Goal: Task Accomplishment & Management: Use online tool/utility

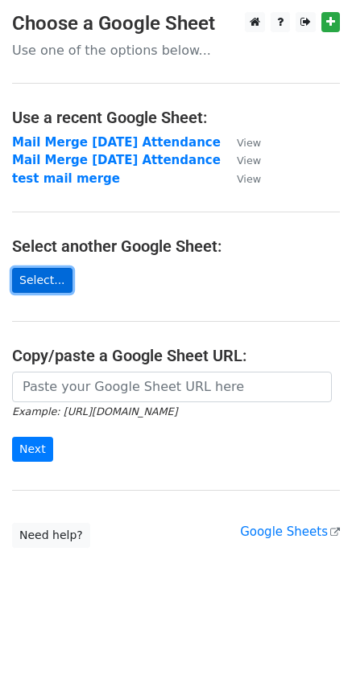
click at [62, 292] on link "Select..." at bounding box center [42, 280] width 60 height 25
click at [30, 293] on link "Select..." at bounding box center [42, 280] width 60 height 25
click at [65, 293] on link "Select..." at bounding box center [42, 280] width 60 height 25
click at [44, 293] on link "Select..." at bounding box center [42, 280] width 60 height 25
click at [61, 293] on link "Select..." at bounding box center [42, 280] width 60 height 25
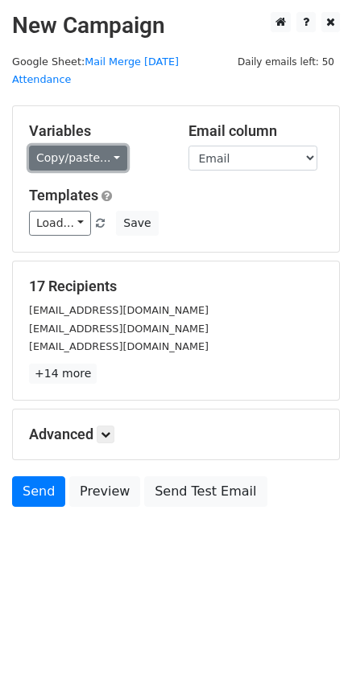
click at [84, 165] on link "Copy/paste..." at bounding box center [78, 158] width 98 height 25
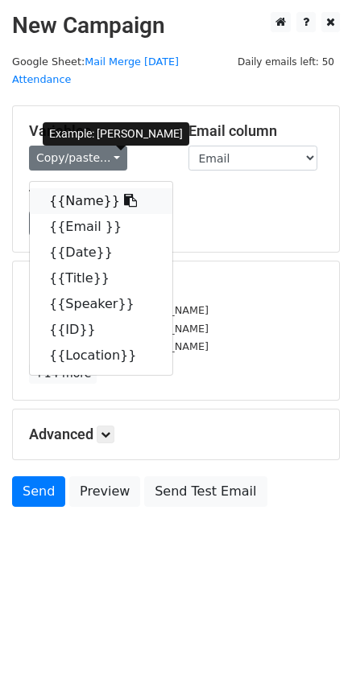
click at [94, 208] on link "{{Name}}" at bounding box center [101, 201] width 142 height 26
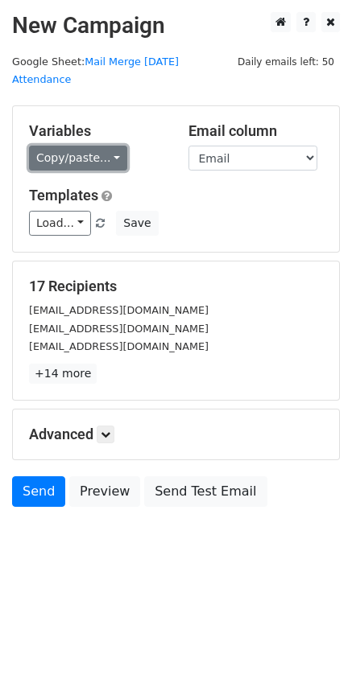
click at [83, 150] on link "Copy/paste..." at bounding box center [78, 158] width 98 height 25
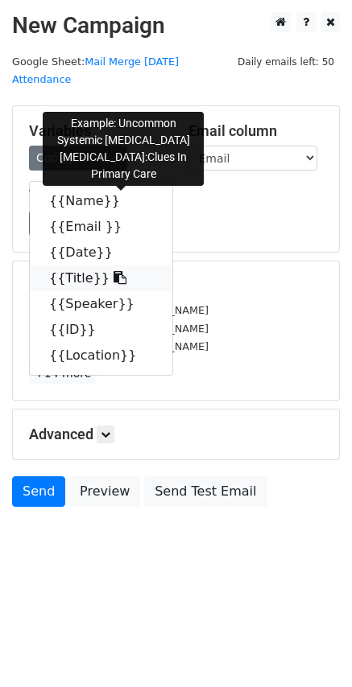
click at [107, 291] on link "{{Title}}" at bounding box center [101, 278] width 142 height 26
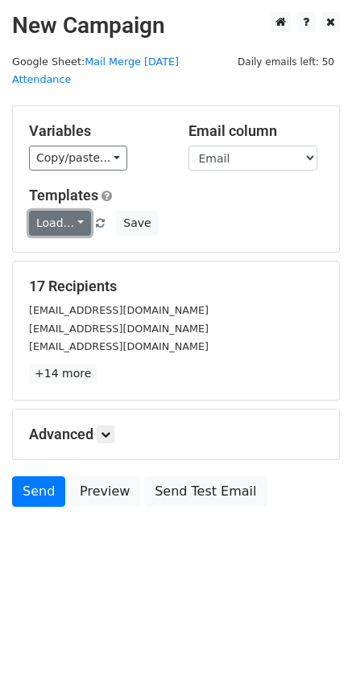
click at [51, 226] on link "Load..." at bounding box center [60, 223] width 62 height 25
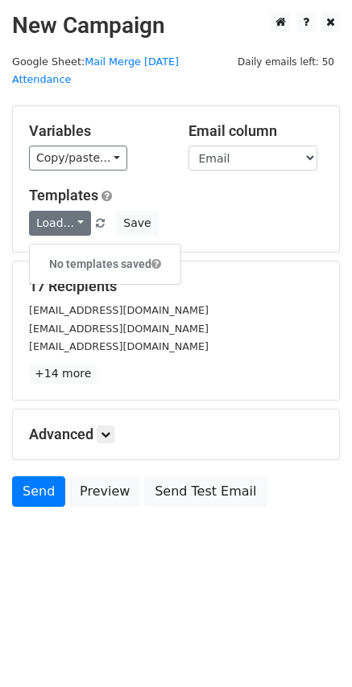
click at [88, 178] on div "Variables Copy/paste... {{Name}} {{Email }} {{Date}} {{Title}} {{Speaker}} {{ID…" at bounding box center [176, 179] width 326 height 146
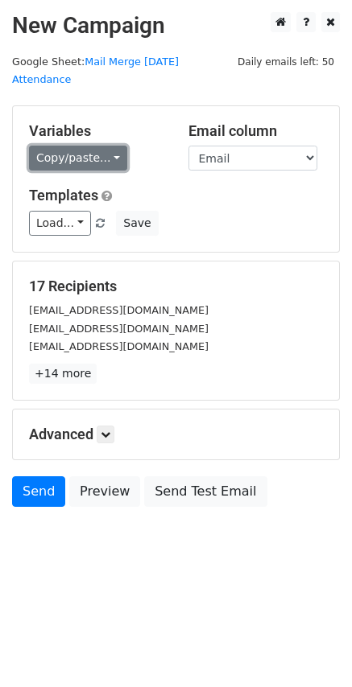
click at [88, 166] on link "Copy/paste..." at bounding box center [78, 158] width 98 height 25
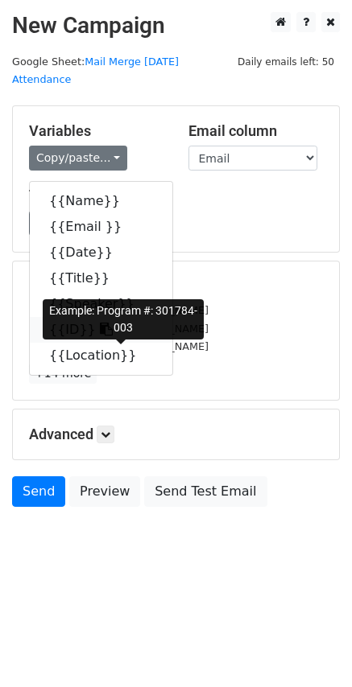
click at [101, 343] on link "{{ID}}" at bounding box center [101, 330] width 142 height 26
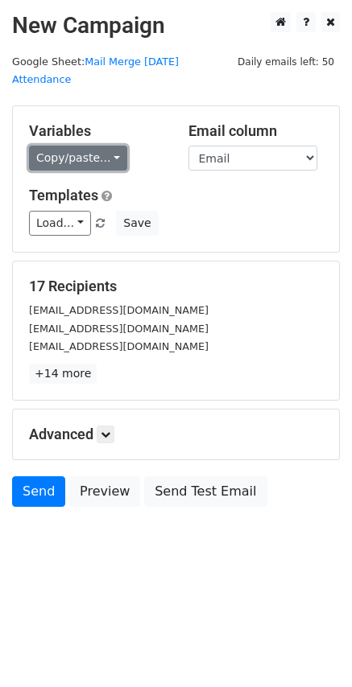
click at [127, 154] on link "Copy/paste..." at bounding box center [78, 158] width 98 height 25
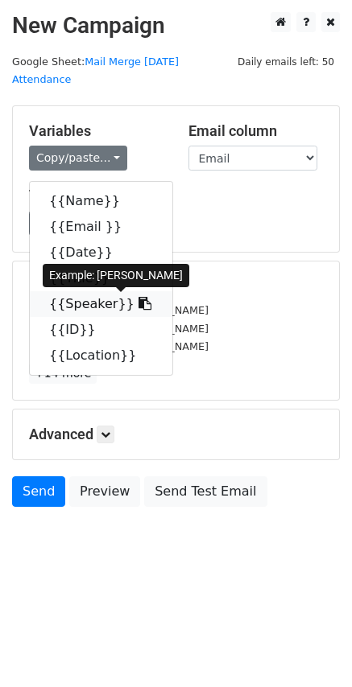
click at [100, 317] on link "{{Speaker}}" at bounding box center [101, 304] width 142 height 26
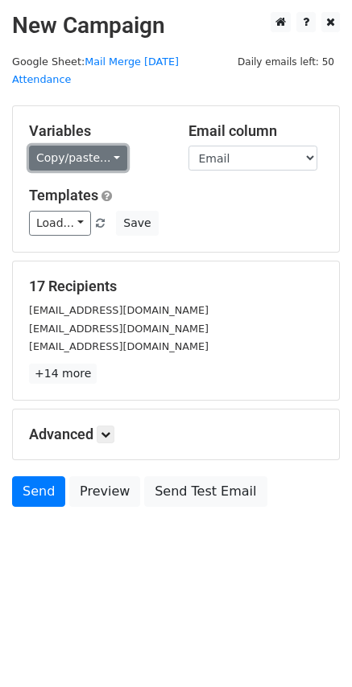
click at [79, 162] on link "Copy/paste..." at bounding box center [78, 158] width 98 height 25
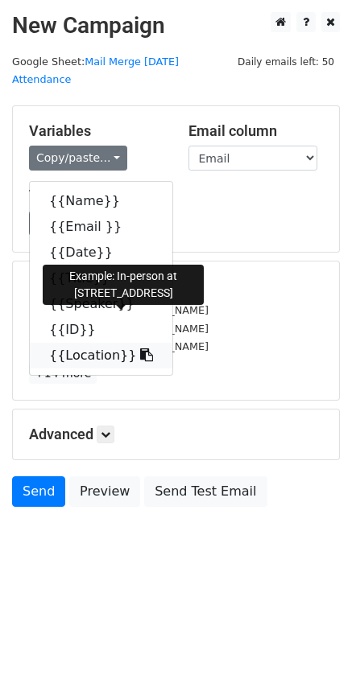
click at [124, 368] on link "{{Location}}" at bounding box center [101, 356] width 142 height 26
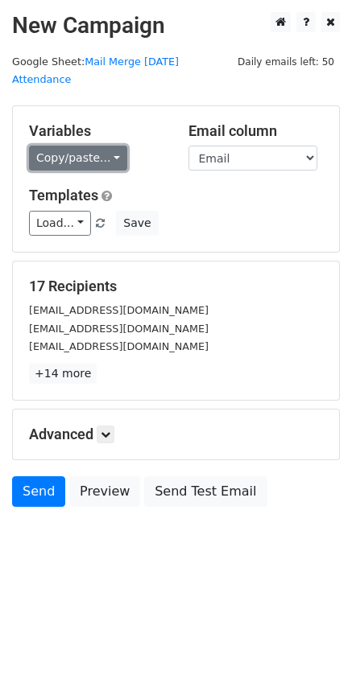
click at [101, 166] on link "Copy/paste..." at bounding box center [78, 158] width 98 height 25
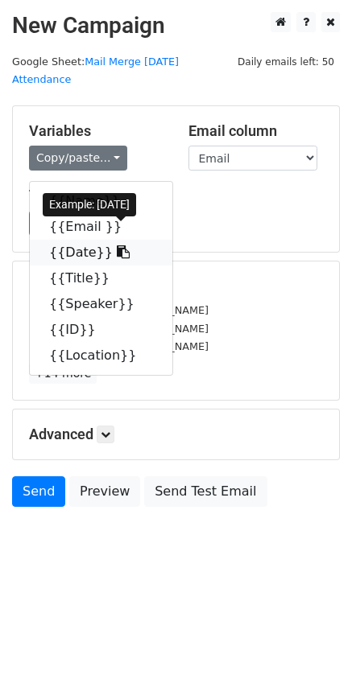
click at [90, 265] on link "{{Date}}" at bounding box center [101, 253] width 142 height 26
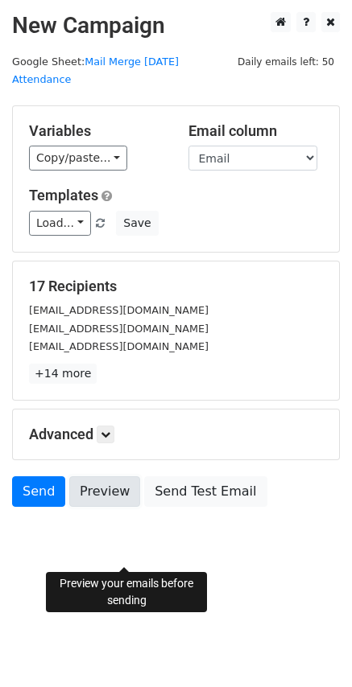
click at [140, 507] on link "Preview" at bounding box center [104, 491] width 71 height 31
click at [128, 507] on link "Preview" at bounding box center [104, 491] width 71 height 31
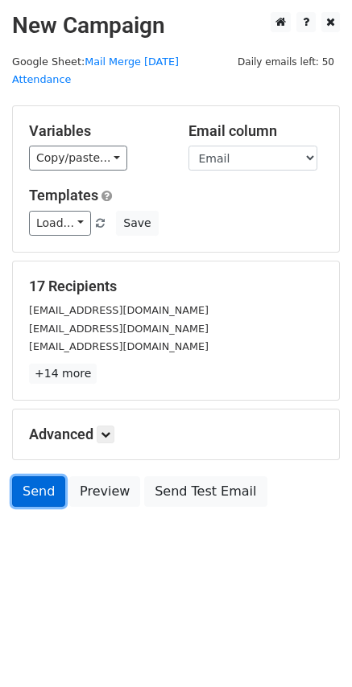
click at [33, 507] on link "Send" at bounding box center [38, 491] width 53 height 31
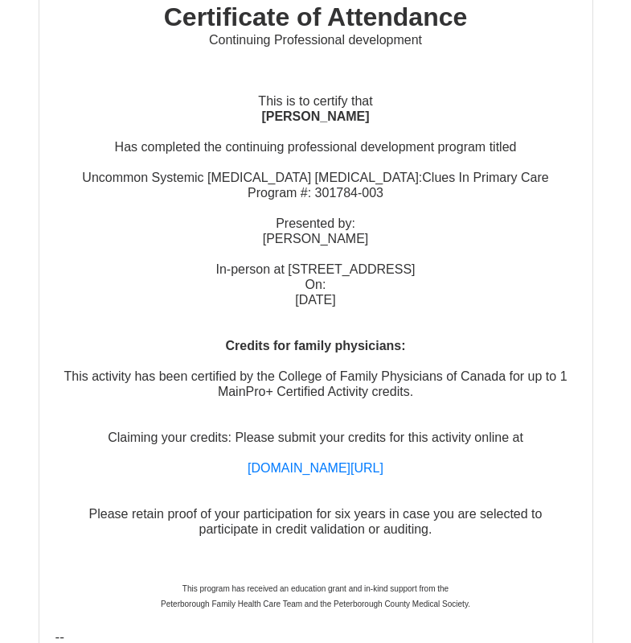
scroll to position [241, 0]
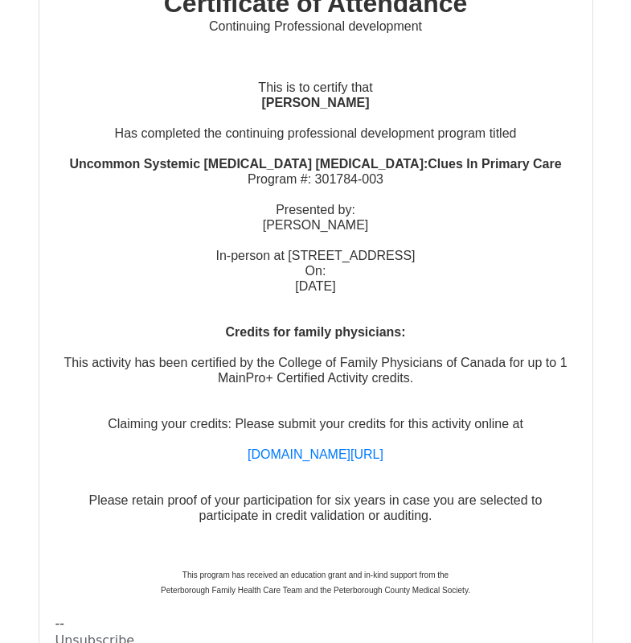
scroll to position [5309, 0]
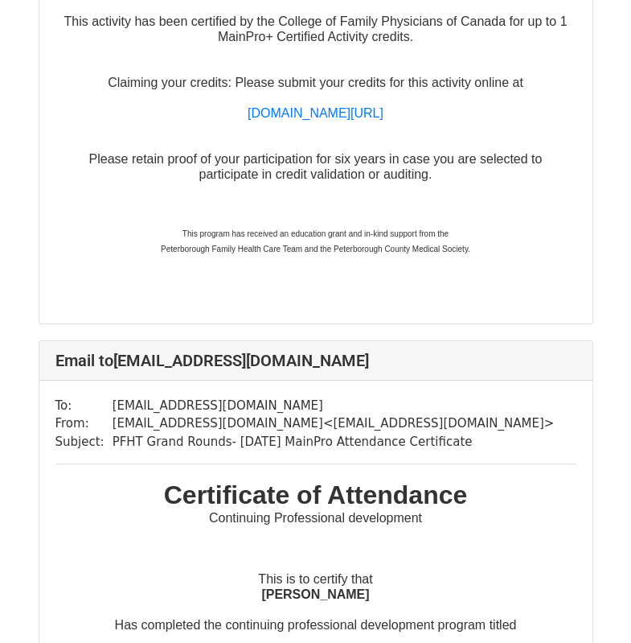
scroll to position [643, 0]
